Goal: Book appointment/travel/reservation

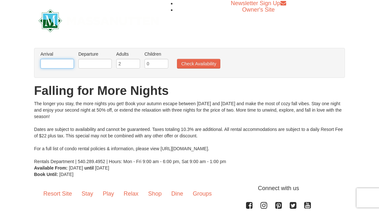
click at [50, 68] on body "Browser Not Supported We notice you are using a browser which will not provide …" at bounding box center [189, 134] width 379 height 268
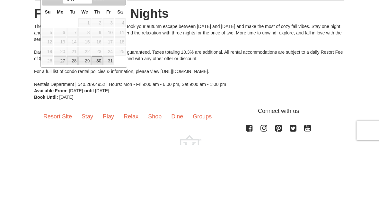
click at [96, 133] on link "30" at bounding box center [96, 137] width 11 height 9
type input "[DATE]"
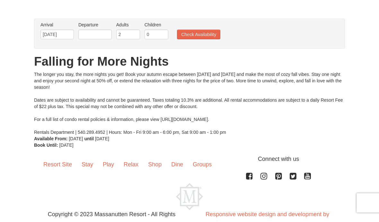
scroll to position [22, 0]
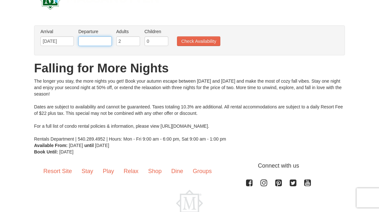
click at [94, 45] on input "text" at bounding box center [94, 41] width 33 height 10
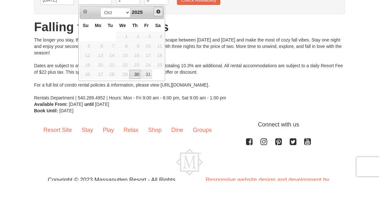
click at [154, 48] on link "Next" at bounding box center [158, 53] width 10 height 10
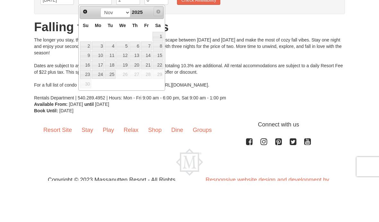
click at [156, 48] on link "Next" at bounding box center [158, 53] width 10 height 10
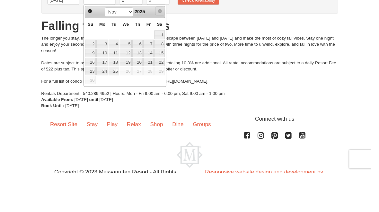
scroll to position [57, 0]
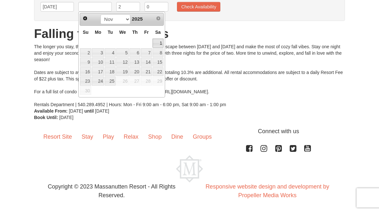
click at [157, 46] on link "1" at bounding box center [157, 43] width 11 height 9
type input "[DATE]"
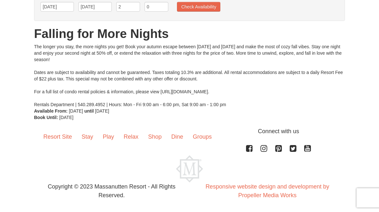
click at [204, 10] on button "Check Availability" at bounding box center [198, 7] width 43 height 10
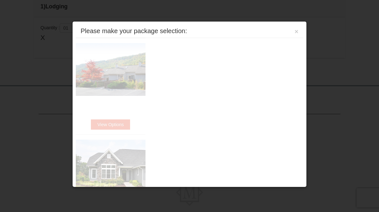
scroll to position [203, 0]
